Goal: Navigation & Orientation: Find specific page/section

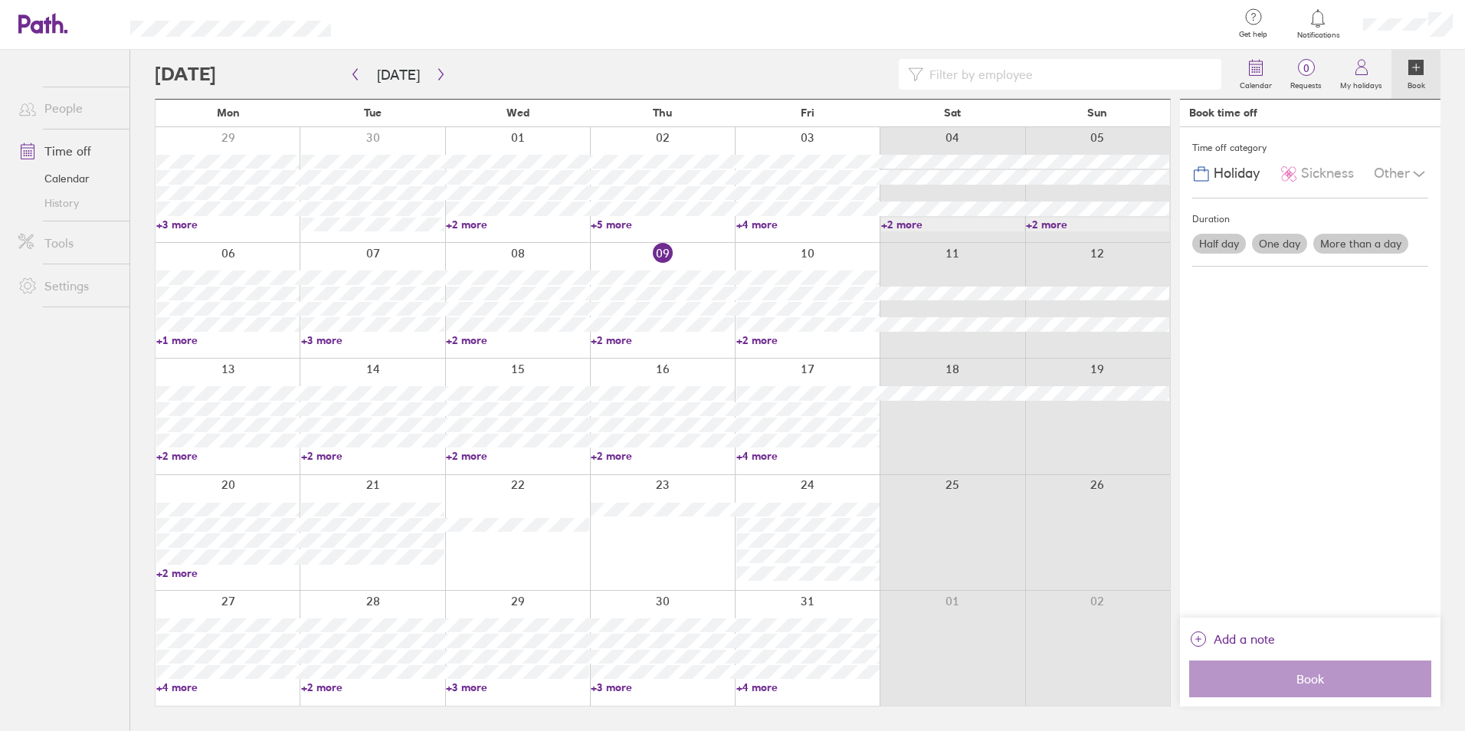
click at [163, 453] on link "+2 more" at bounding box center [227, 456] width 143 height 14
click at [104, 541] on ul "People Time off Calendar History Tools Settings" at bounding box center [64, 365] width 129 height 631
click at [751, 338] on link "+2 more" at bounding box center [807, 340] width 143 height 14
click at [759, 449] on link "+4 more" at bounding box center [807, 456] width 143 height 14
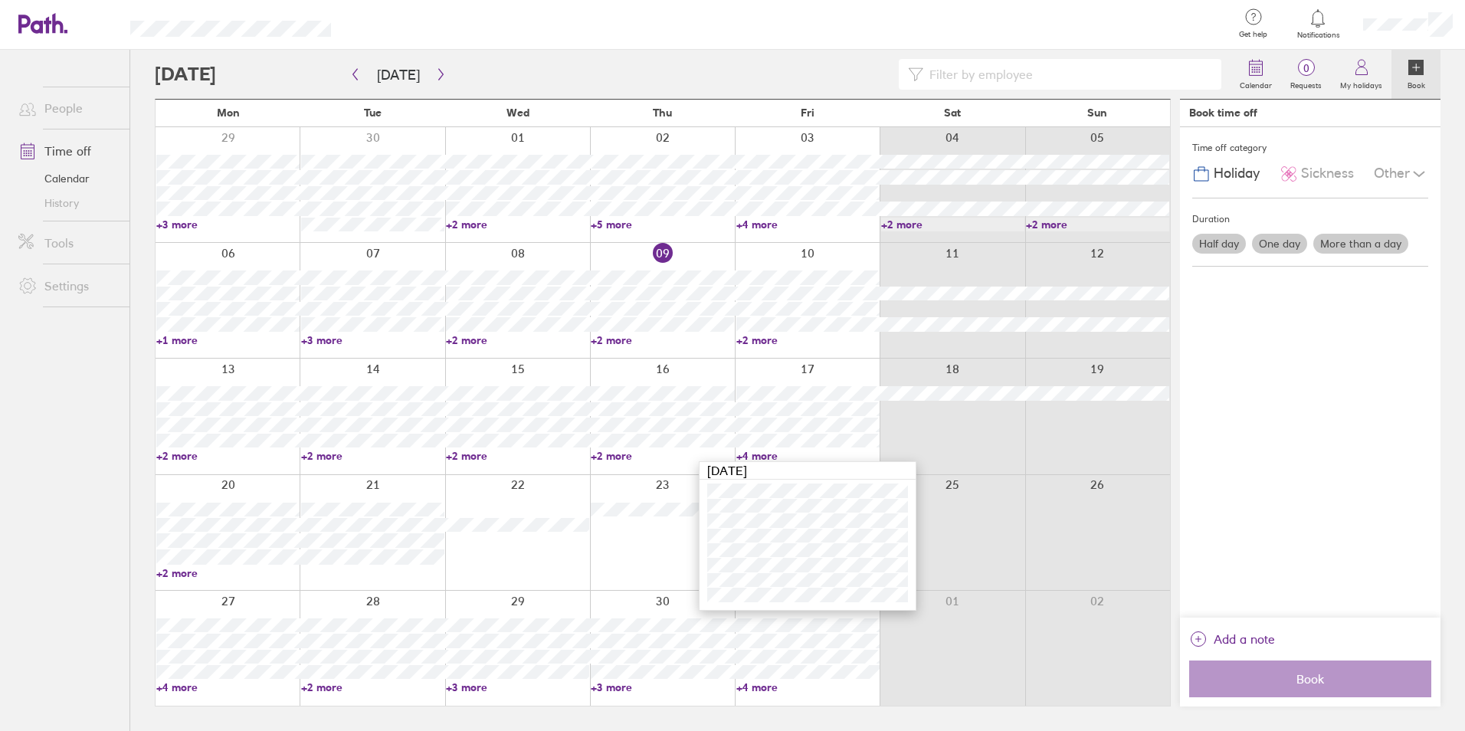
click at [758, 448] on div at bounding box center [807, 416] width 145 height 115
click at [627, 456] on link "+2 more" at bounding box center [662, 456] width 143 height 14
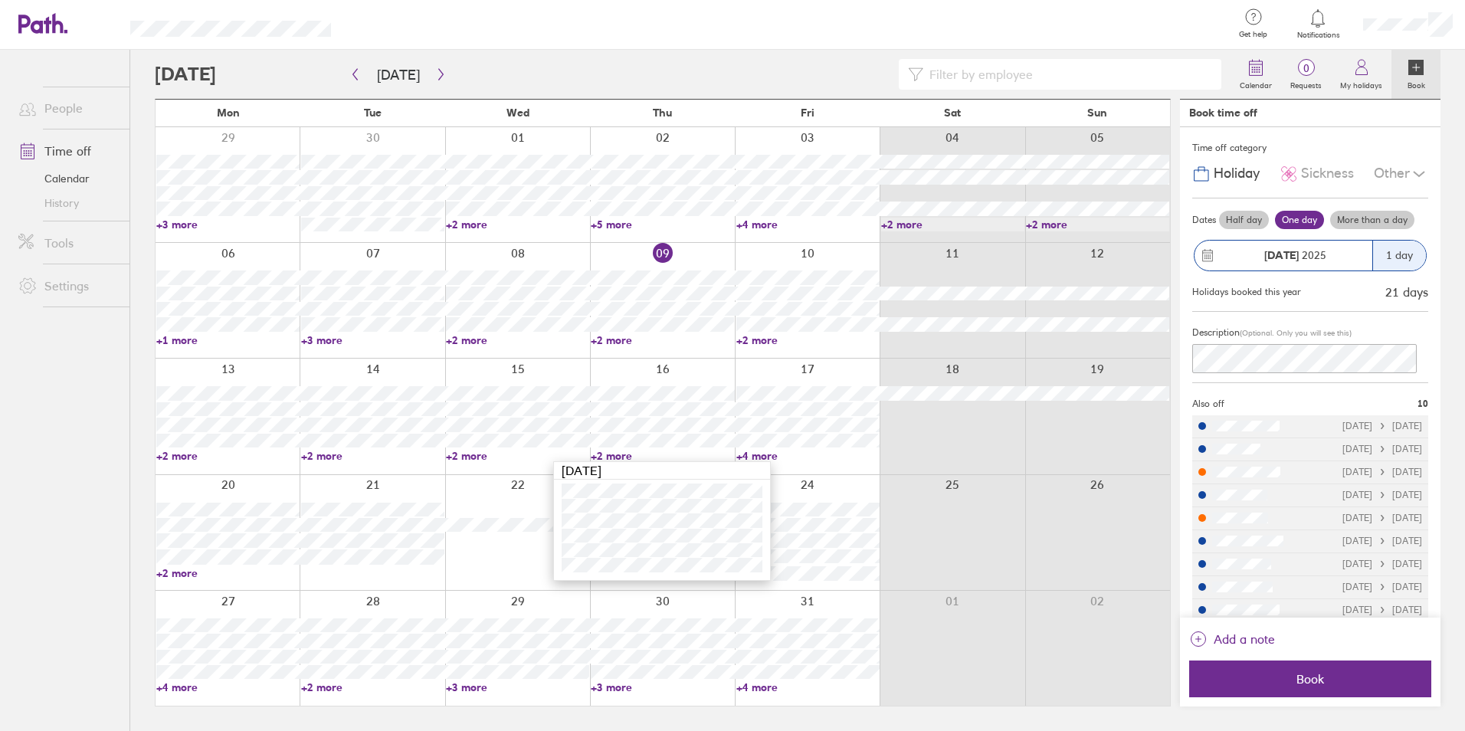
click at [627, 456] on link "+2 more" at bounding box center [662, 456] width 143 height 14
click at [475, 454] on link "+2 more" at bounding box center [517, 456] width 143 height 14
click at [313, 460] on link "+2 more" at bounding box center [372, 456] width 143 height 14
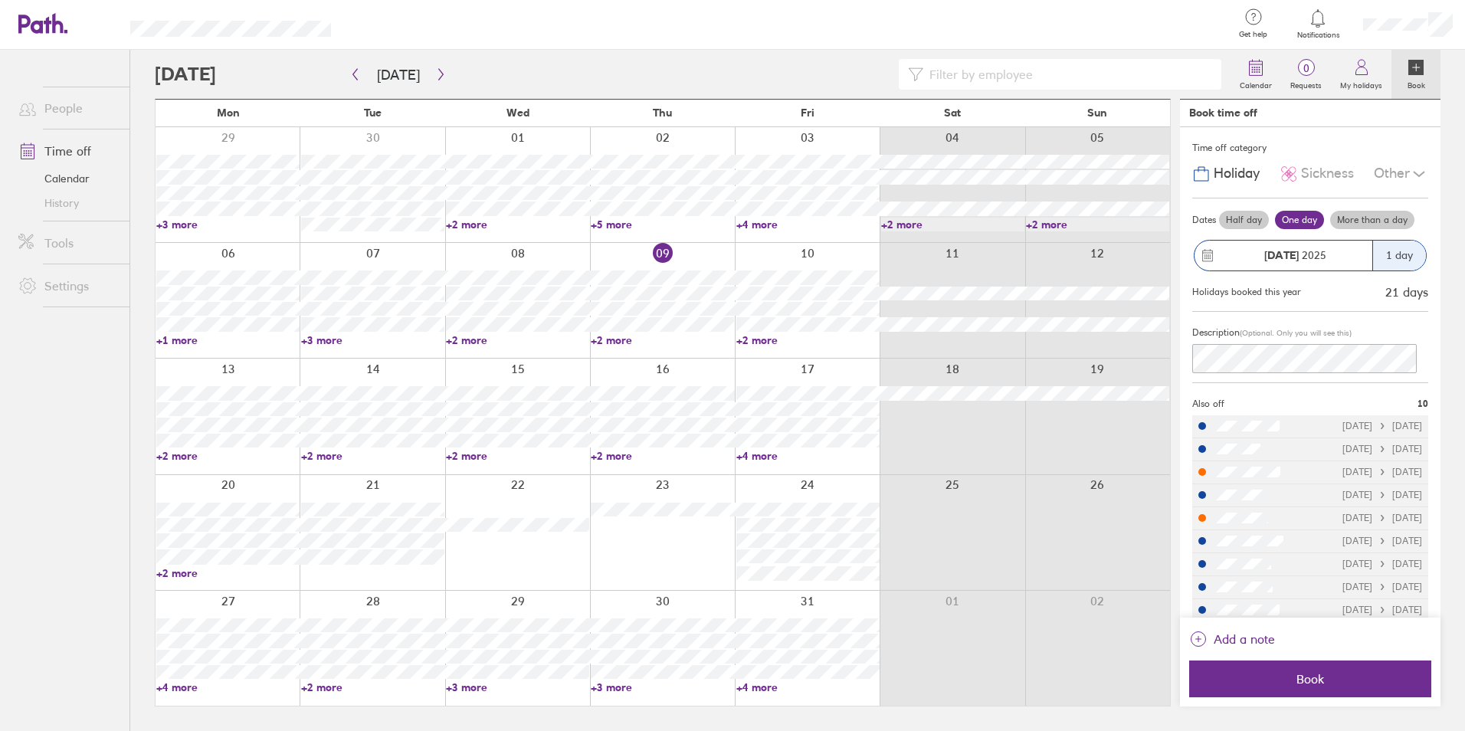
click at [63, 102] on link "People" at bounding box center [67, 108] width 123 height 31
